Goal: Information Seeking & Learning: Learn about a topic

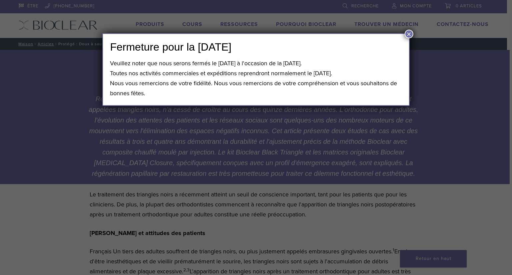
click at [408, 32] on font "×" at bounding box center [409, 34] width 5 height 9
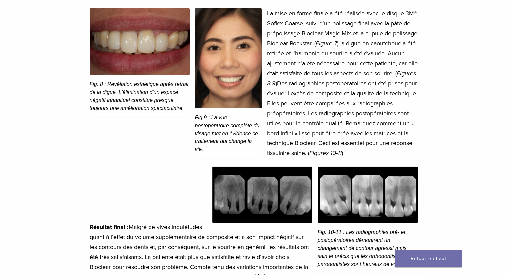
scroll to position [1739, 0]
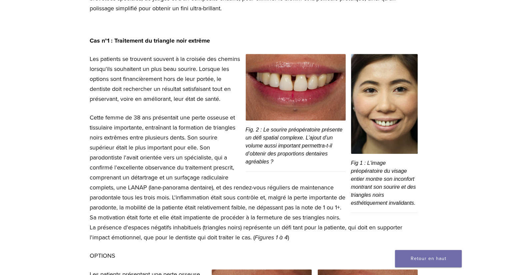
scroll to position [452, 0]
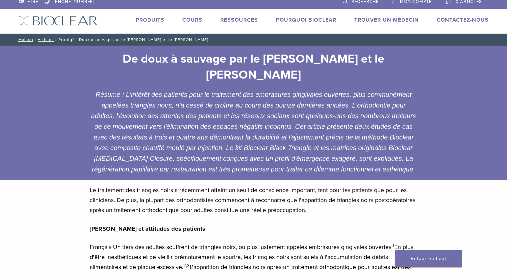
scroll to position [1, 0]
